Goal: Transaction & Acquisition: Purchase product/service

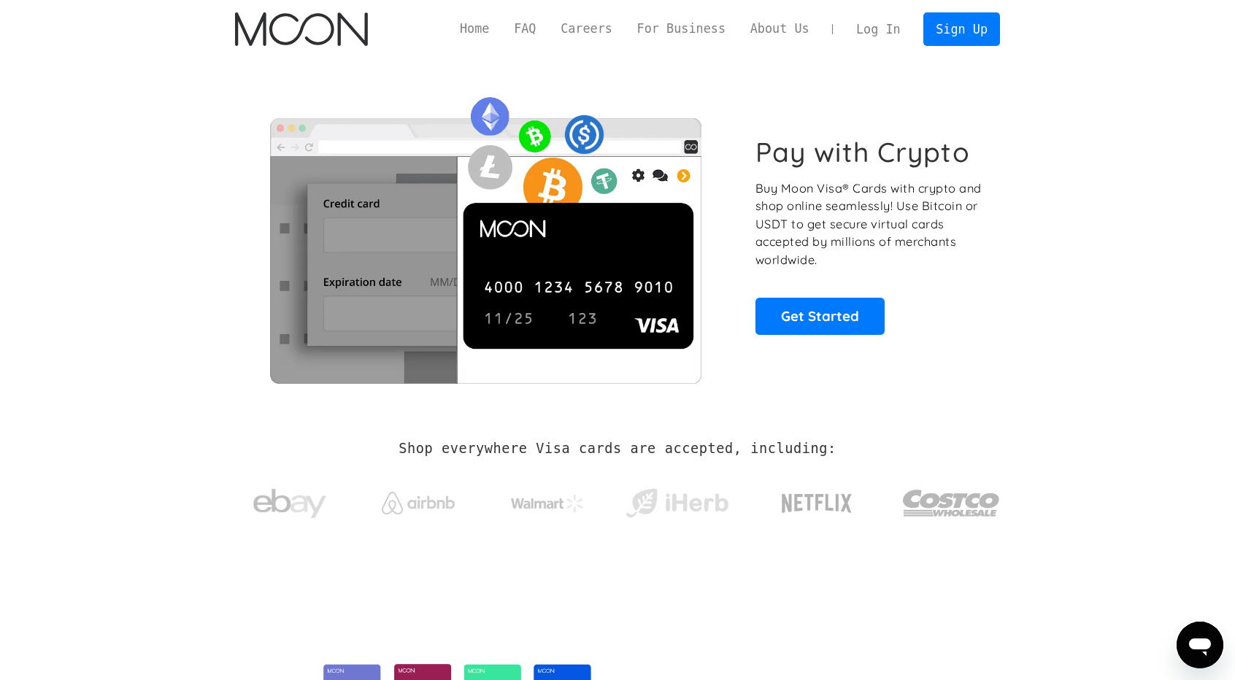
click at [891, 29] on link "Log In" at bounding box center [878, 29] width 69 height 32
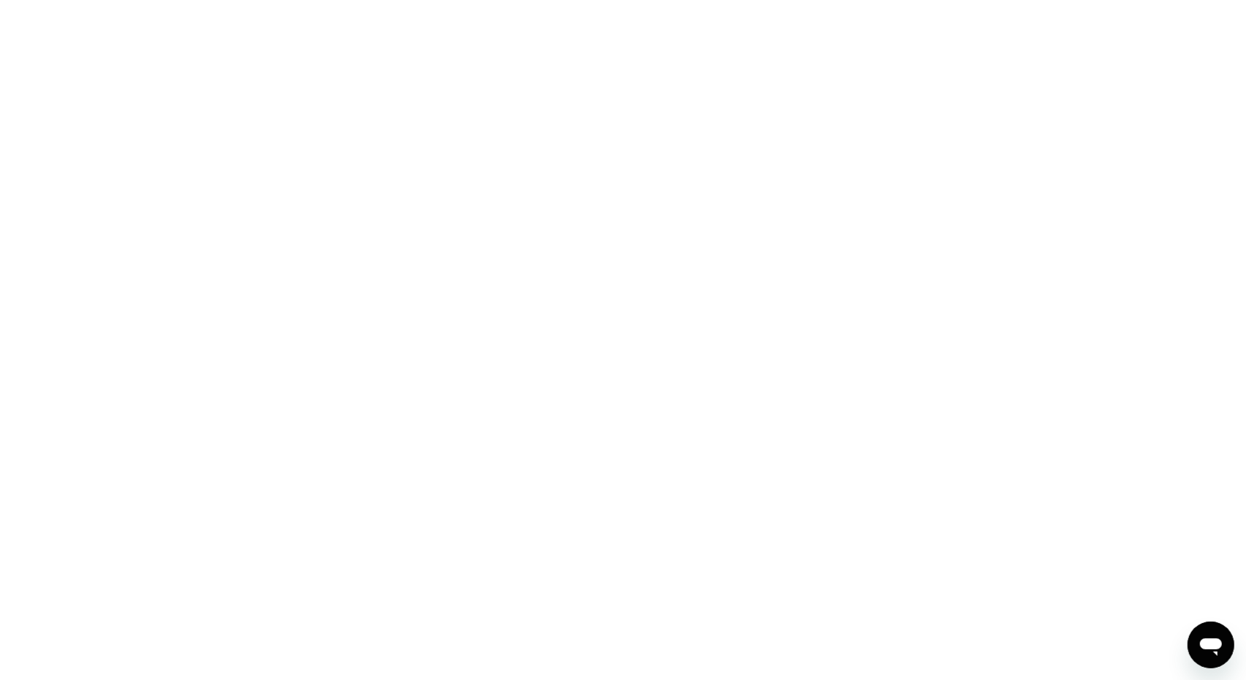
click at [462, 294] on div at bounding box center [623, 340] width 1246 height 680
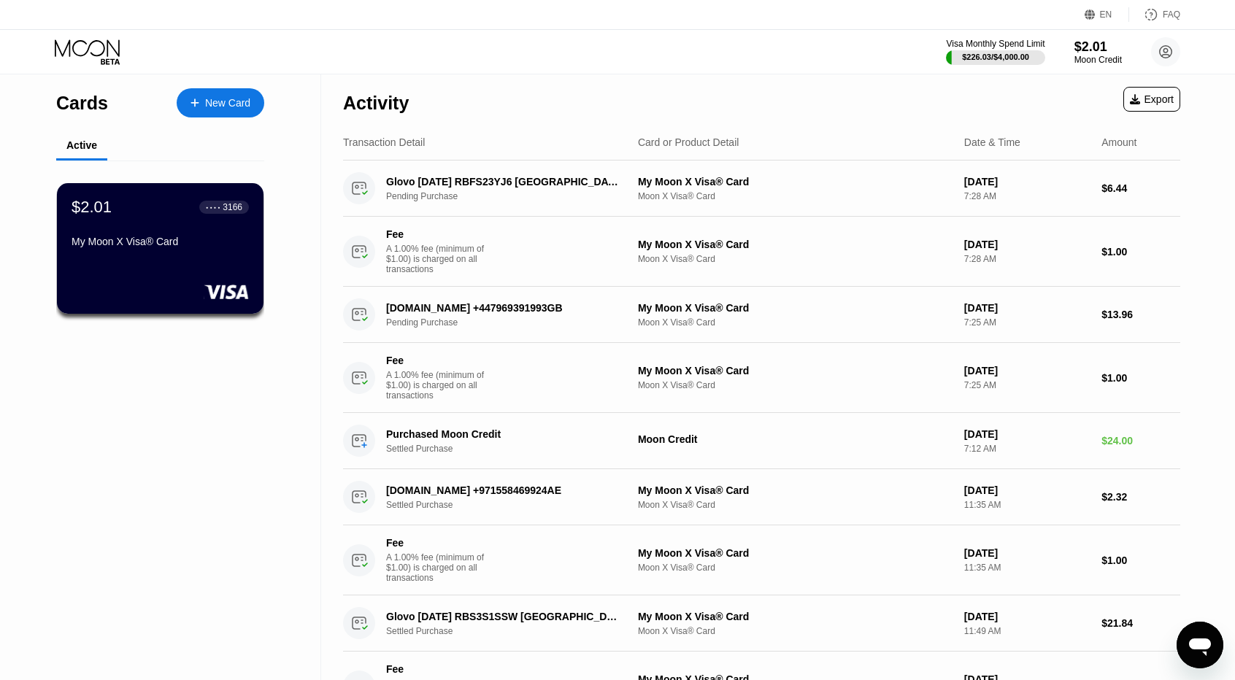
click at [1065, 47] on div "Visa Monthly Spend Limit $226.03 / $4,000.00 $2.01 Moon Credit iurthggf@outlook…" at bounding box center [1063, 51] width 234 height 29
click at [1089, 51] on div "$2.01" at bounding box center [1097, 46] width 49 height 15
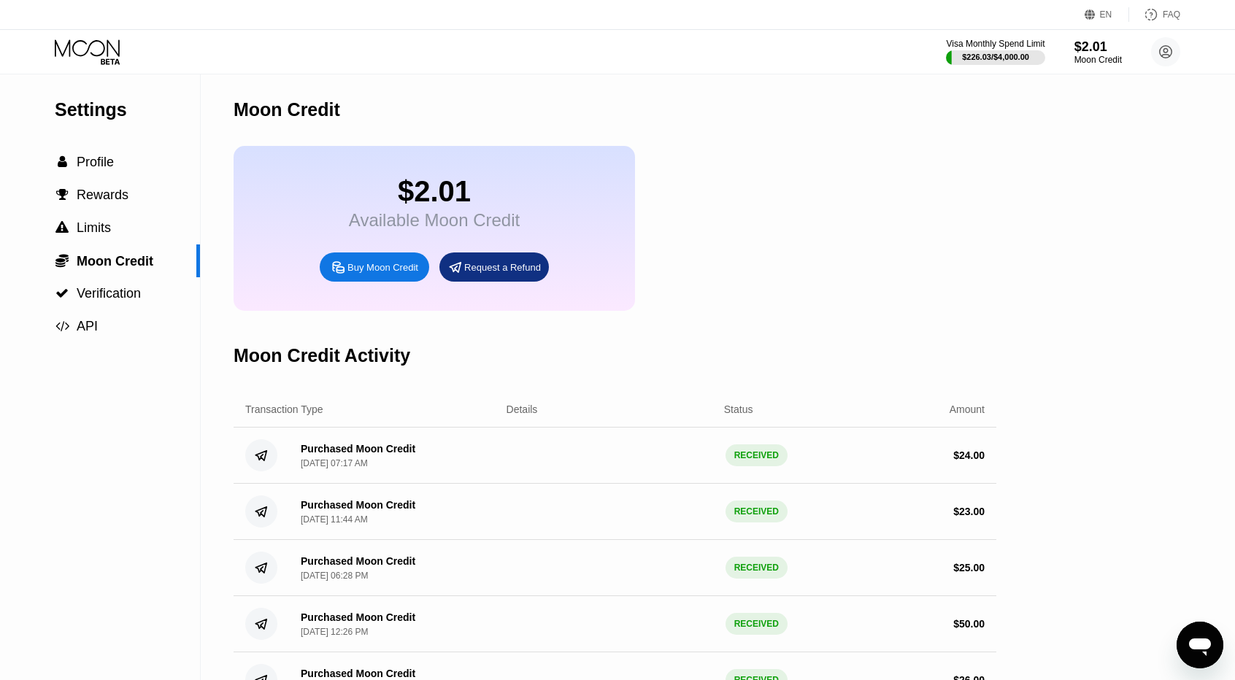
click at [362, 294] on div "$2.01 Available Moon Credit Buy Moon Credit Request a Refund" at bounding box center [434, 228] width 401 height 165
click at [383, 263] on div "$2.01 Available Moon Credit Buy Moon Credit Request a Refund" at bounding box center [434, 228] width 401 height 165
click at [390, 272] on div "Buy Moon Credit" at bounding box center [382, 267] width 71 height 12
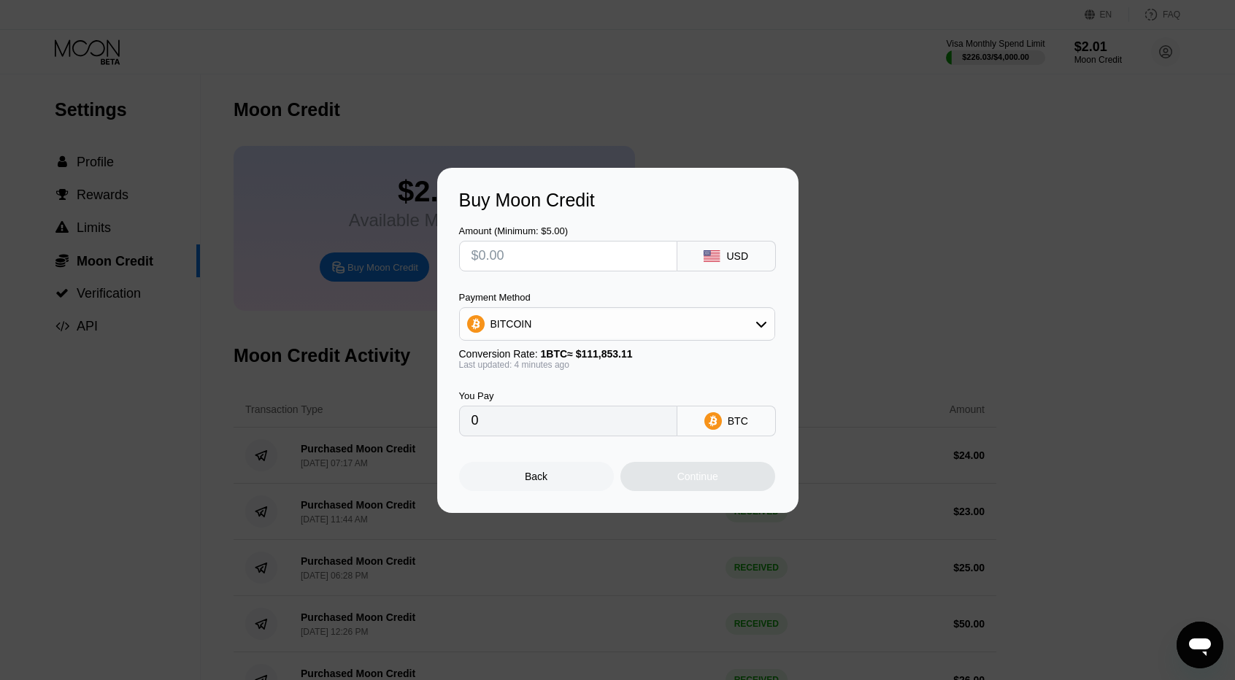
click at [570, 336] on div "BITCOIN" at bounding box center [617, 323] width 315 height 29
click at [528, 390] on span "USDT on TRON" at bounding box center [531, 396] width 74 height 12
type input "0.00"
click at [530, 269] on div at bounding box center [568, 256] width 218 height 31
click at [524, 252] on input "text" at bounding box center [567, 256] width 193 height 29
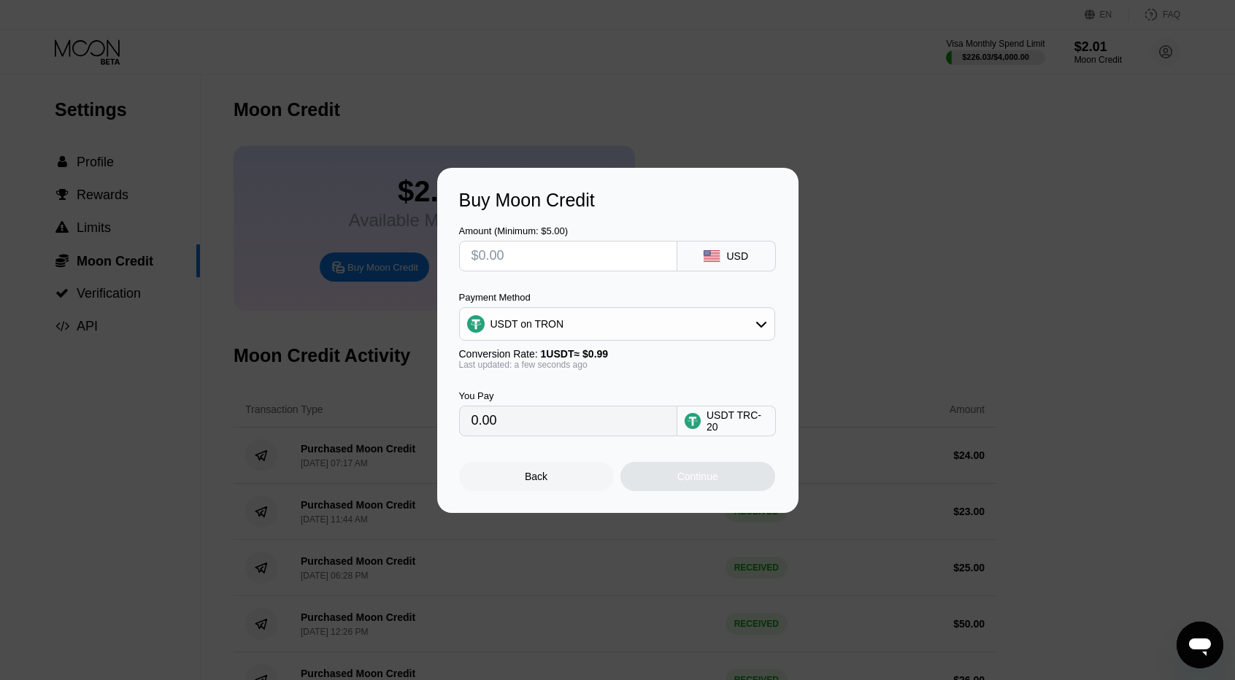
click at [922, 353] on div "Buy Moon Credit Amount (Minimum: $5.00) USD Payment Method USDT on TRON Convers…" at bounding box center [617, 340] width 1235 height 345
click at [586, 484] on div "Back" at bounding box center [536, 476] width 155 height 29
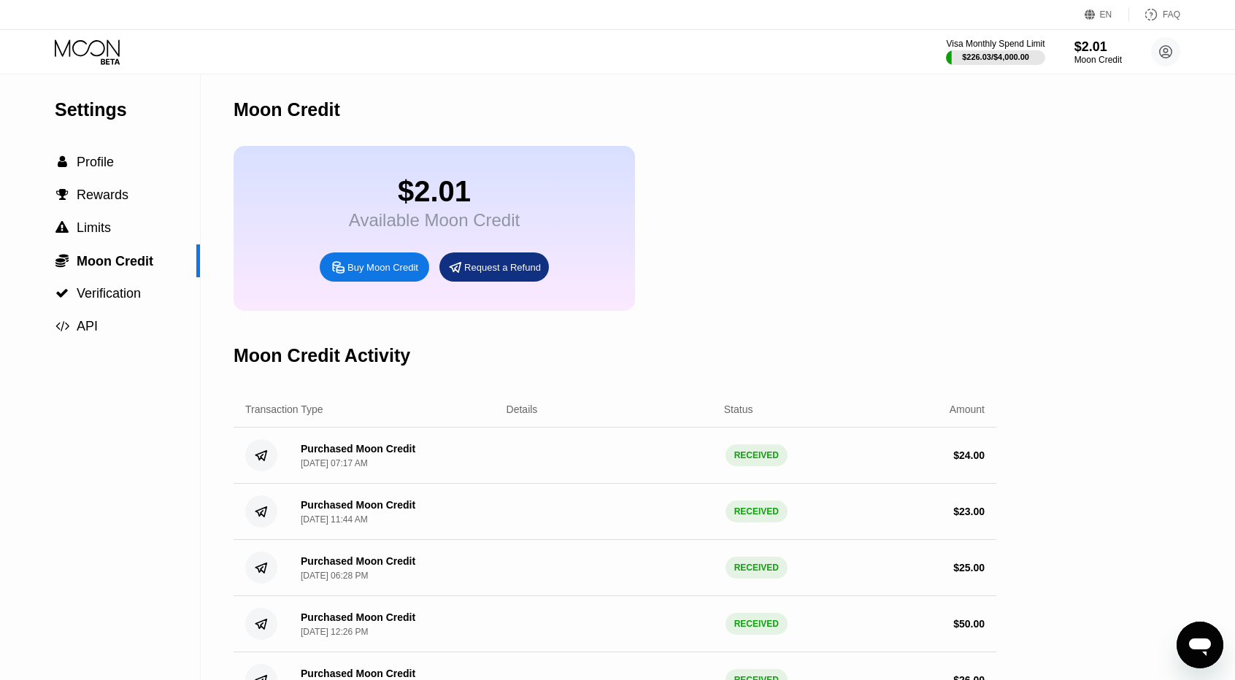
click at [352, 274] on div "Buy Moon Credit" at bounding box center [382, 267] width 71 height 12
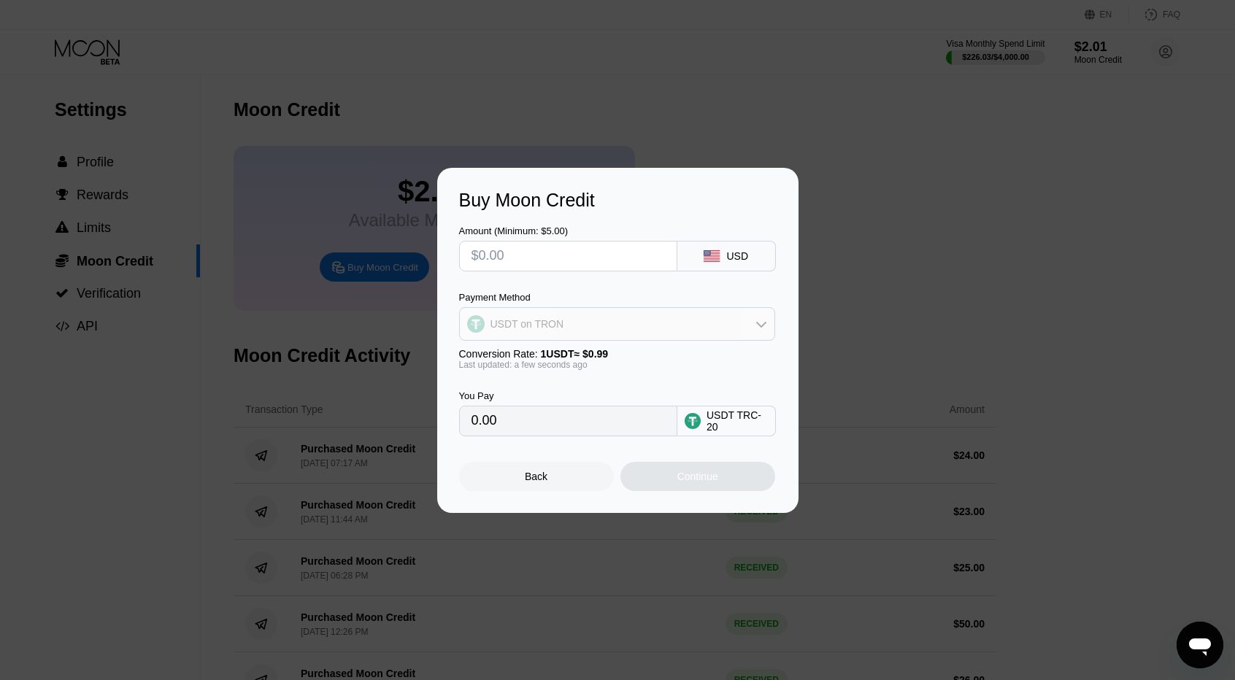
click at [552, 327] on div "USDT on TRON" at bounding box center [527, 324] width 74 height 12
click at [538, 397] on span "USDT on TRON" at bounding box center [531, 396] width 74 height 12
click at [524, 257] on input "text" at bounding box center [567, 256] width 193 height 29
type input "$2"
type input "2.02"
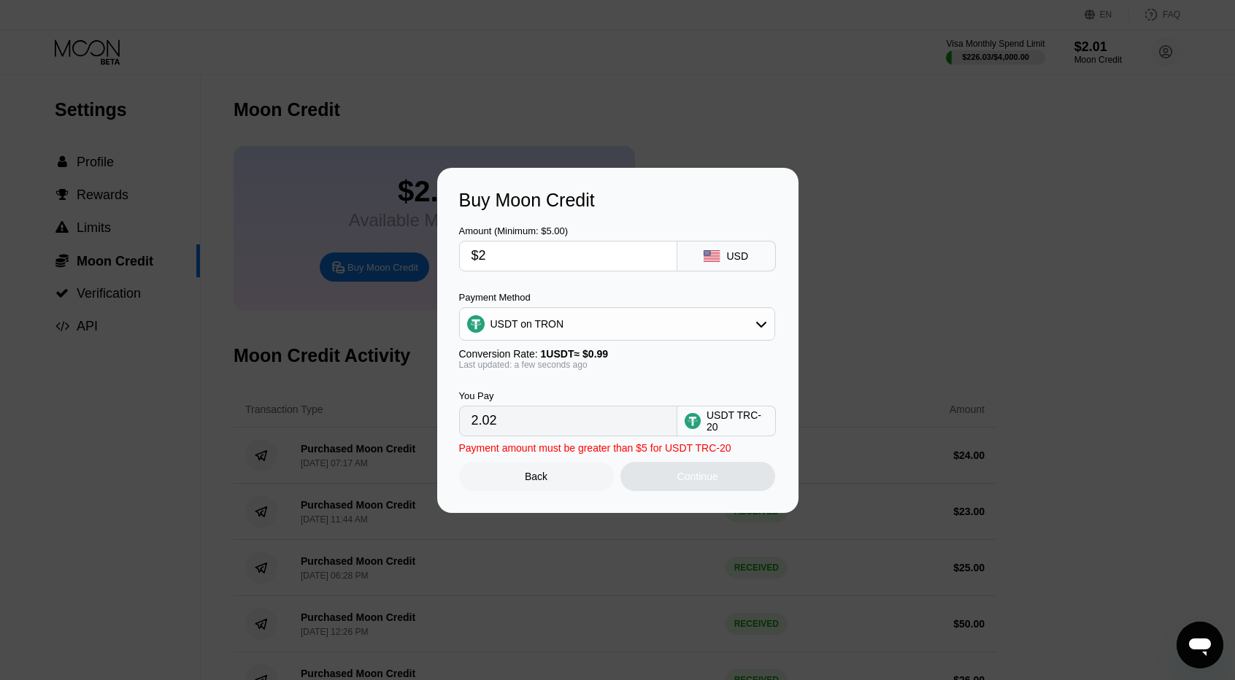
type input "$23"
type input "23.23"
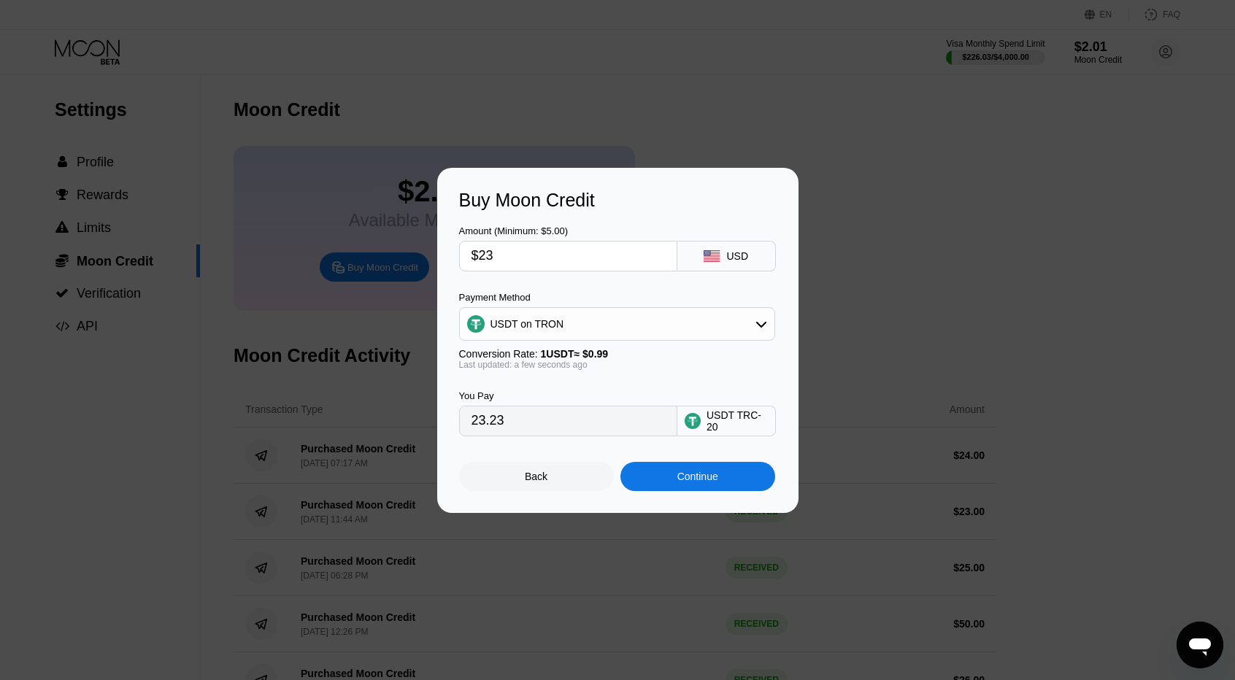
type input "$23"
click at [676, 484] on div "Continue" at bounding box center [697, 476] width 155 height 29
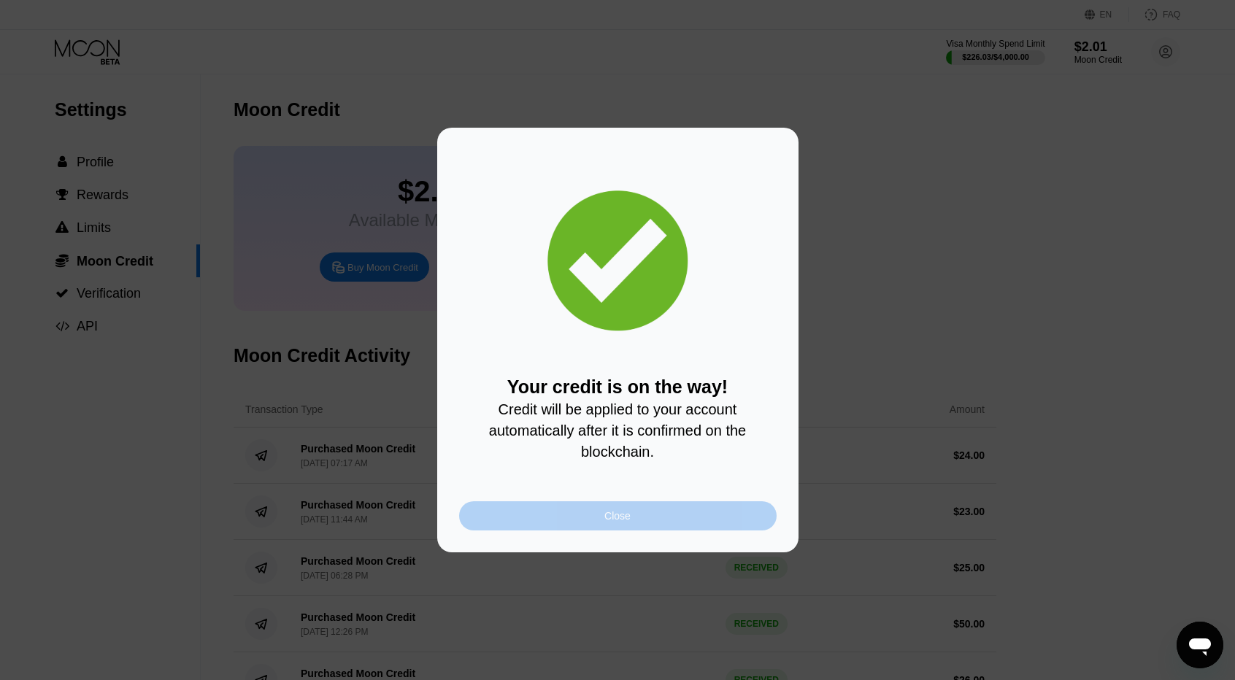
click at [717, 526] on div "Close" at bounding box center [617, 515] width 317 height 29
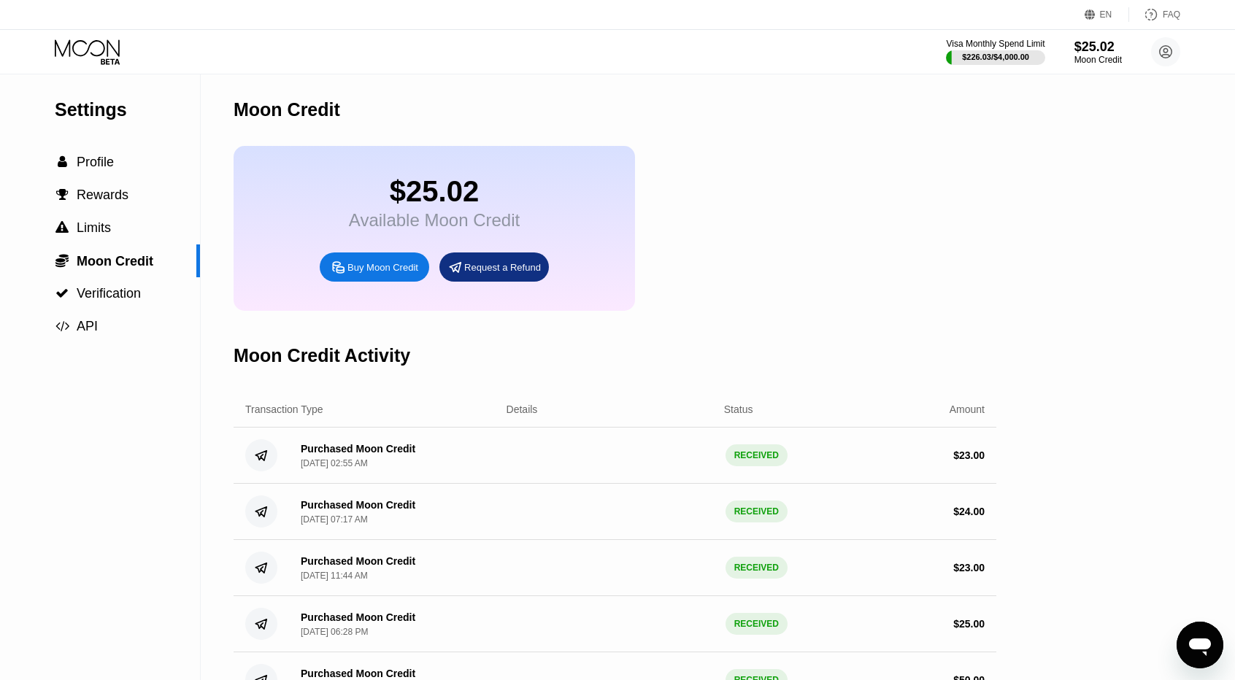
click at [104, 62] on icon at bounding box center [110, 61] width 19 height 6
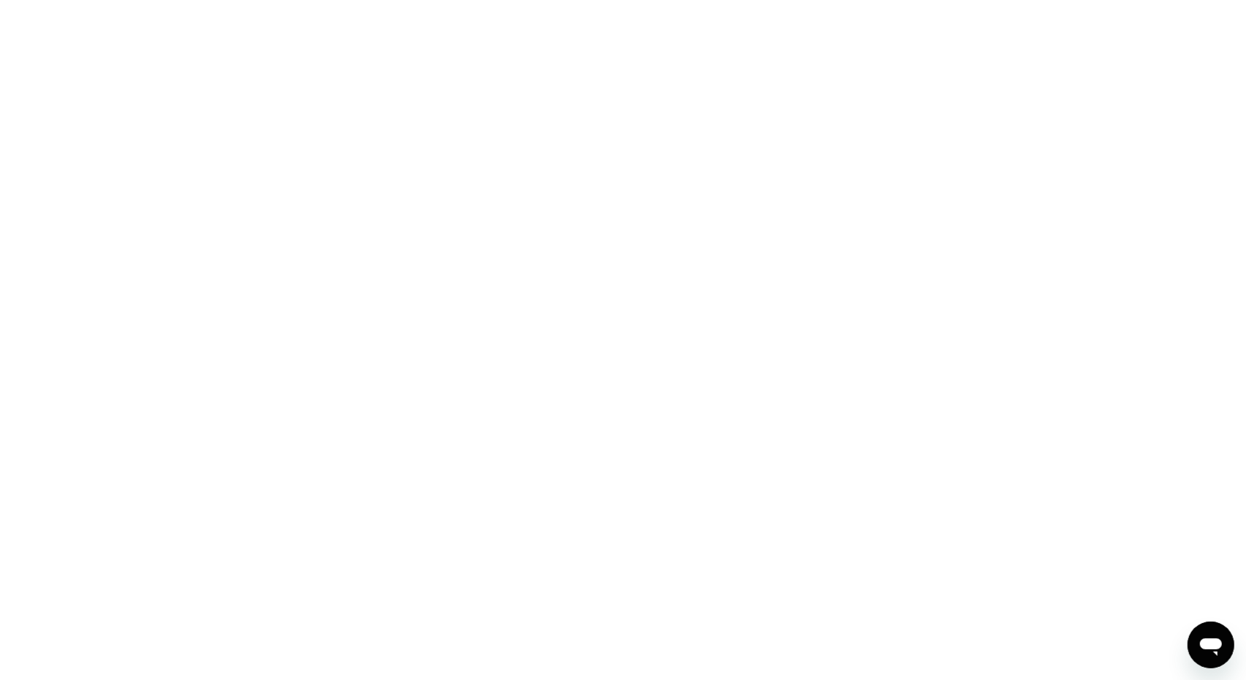
click at [512, 217] on div at bounding box center [623, 340] width 1246 height 680
